Goal: Task Accomplishment & Management: Manage account settings

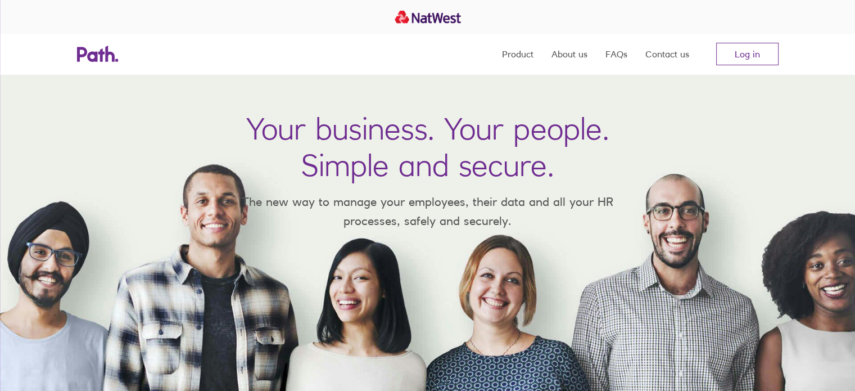
click at [658, 200] on div "Your business. Your people. Simple and secure. The new way to manage your emplo…" at bounding box center [427, 232] width 855 height 316
click at [740, 62] on link "Log in" at bounding box center [747, 54] width 62 height 22
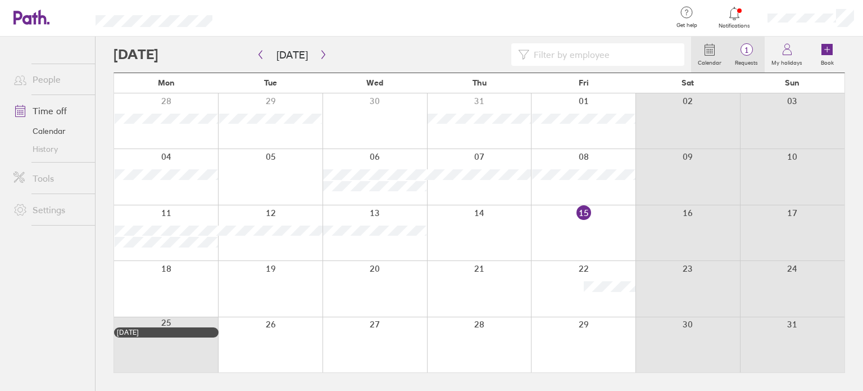
click at [749, 56] on label "Requests" at bounding box center [746, 61] width 37 height 10
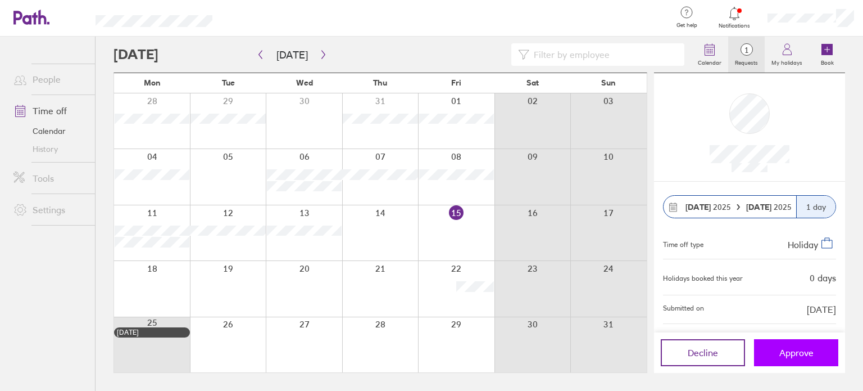
click at [810, 361] on button "Approve" at bounding box center [796, 352] width 84 height 27
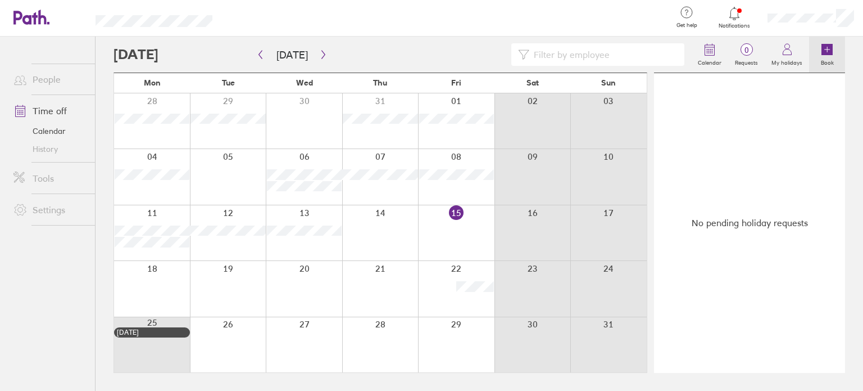
click at [836, 56] on link "Book" at bounding box center [827, 55] width 36 height 36
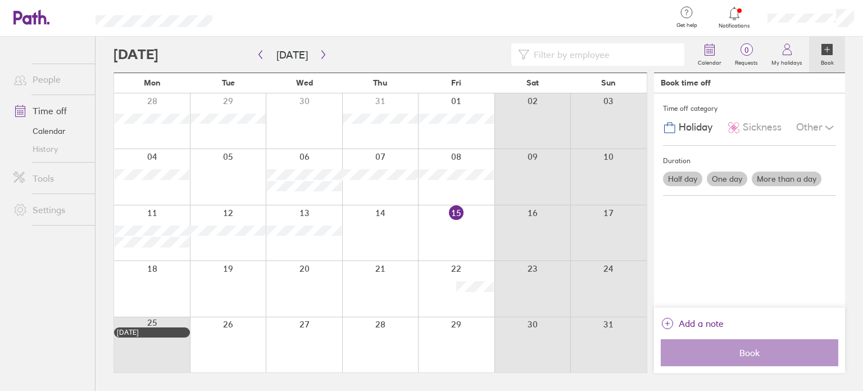
click at [816, 125] on div "Other" at bounding box center [816, 127] width 40 height 21
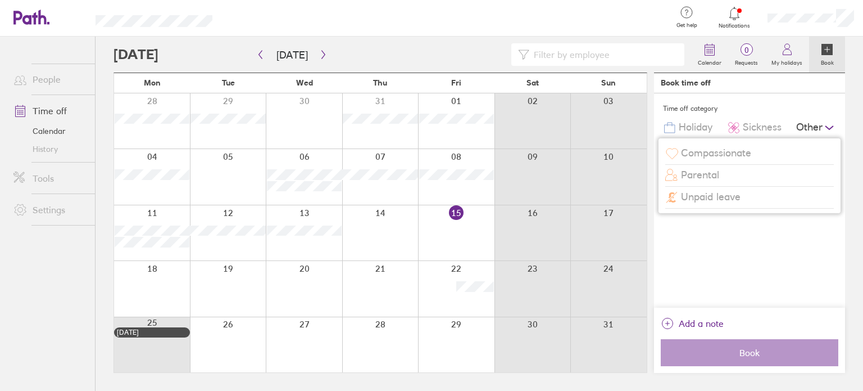
click at [708, 203] on div "Unpaid leave" at bounding box center [749, 197] width 169 height 21
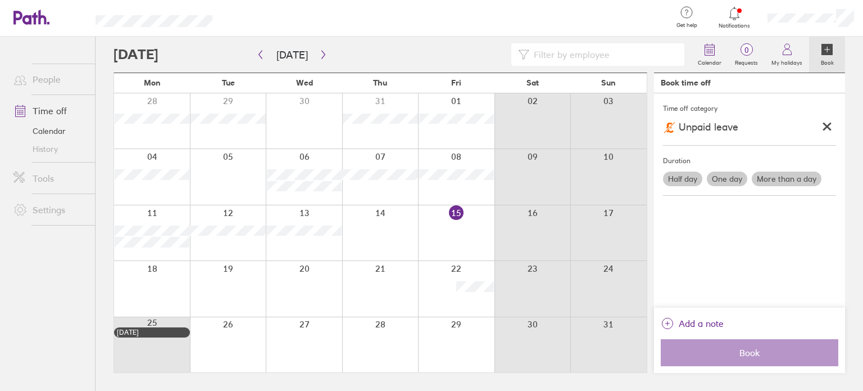
click at [830, 126] on icon at bounding box center [827, 126] width 11 height 11
click at [40, 20] on icon at bounding box center [42, 17] width 8 height 15
